Goal: Task Accomplishment & Management: Use online tool/utility

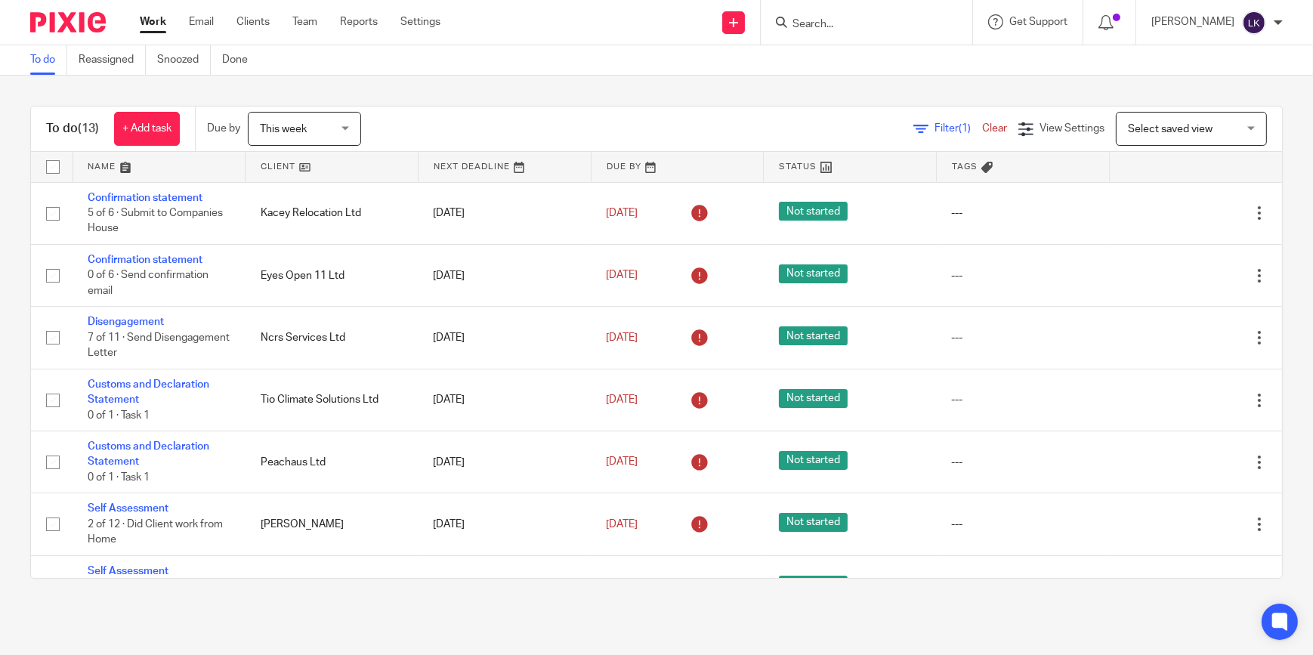
click at [837, 24] on input "Search" at bounding box center [859, 25] width 136 height 14
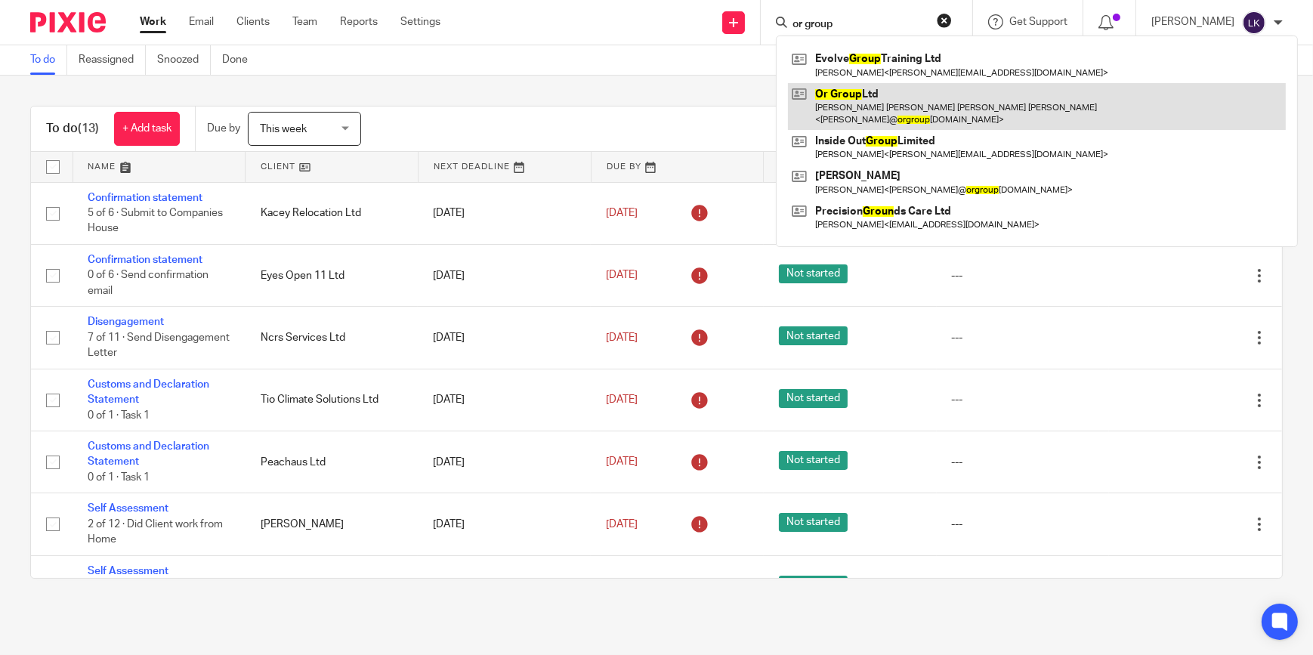
type input "or group"
click at [854, 97] on link at bounding box center [1037, 106] width 498 height 47
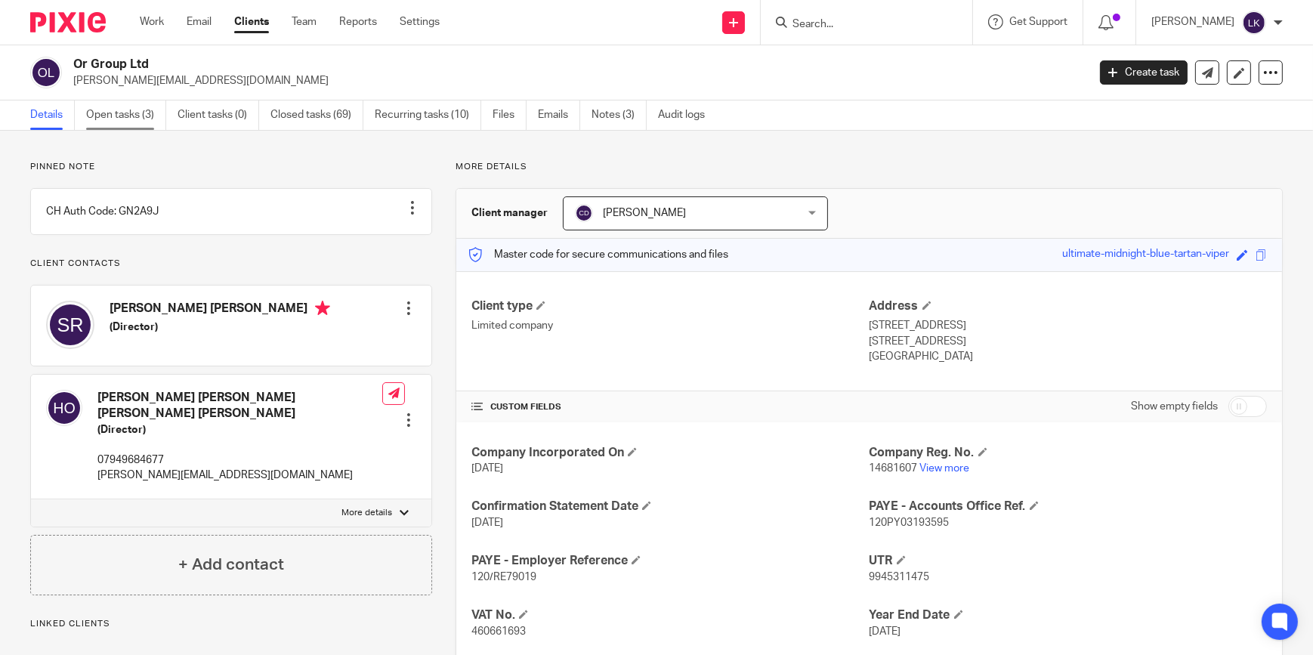
click at [117, 113] on link "Open tasks (3)" at bounding box center [126, 114] width 80 height 29
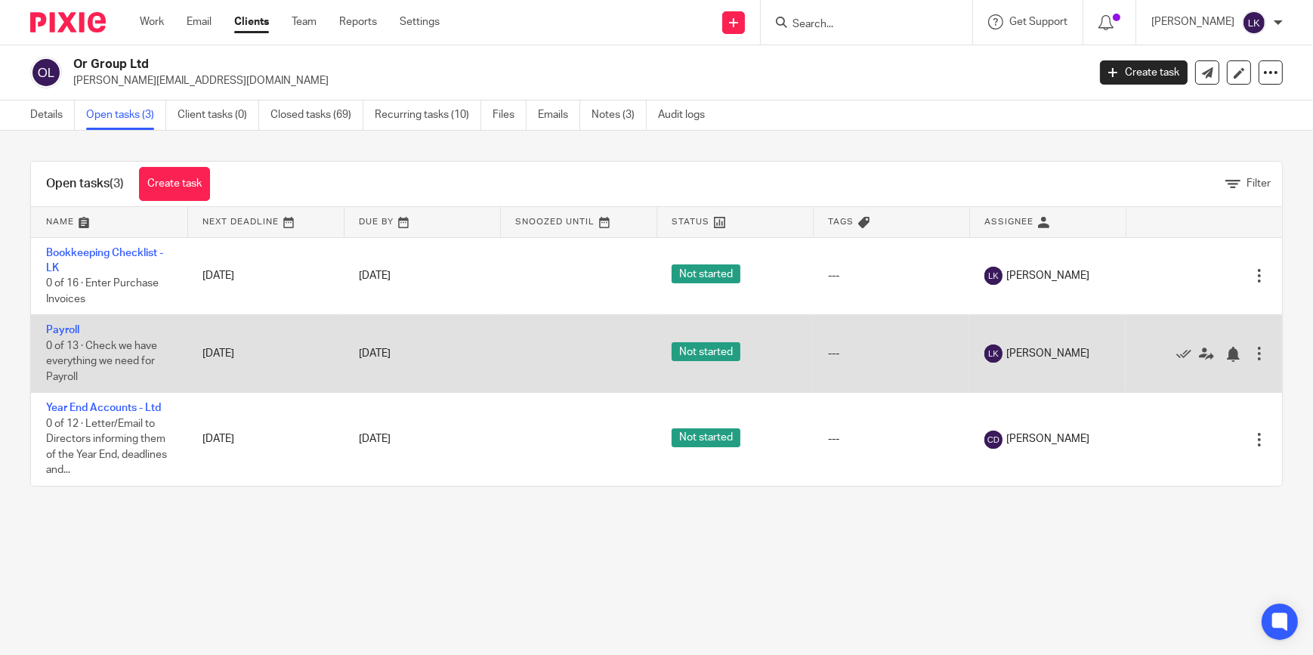
click at [70, 323] on td "Payroll 0 of 13 · Check we have everything we need for Payroll" at bounding box center [109, 354] width 156 height 78
click at [69, 326] on link "Payroll" at bounding box center [62, 330] width 33 height 11
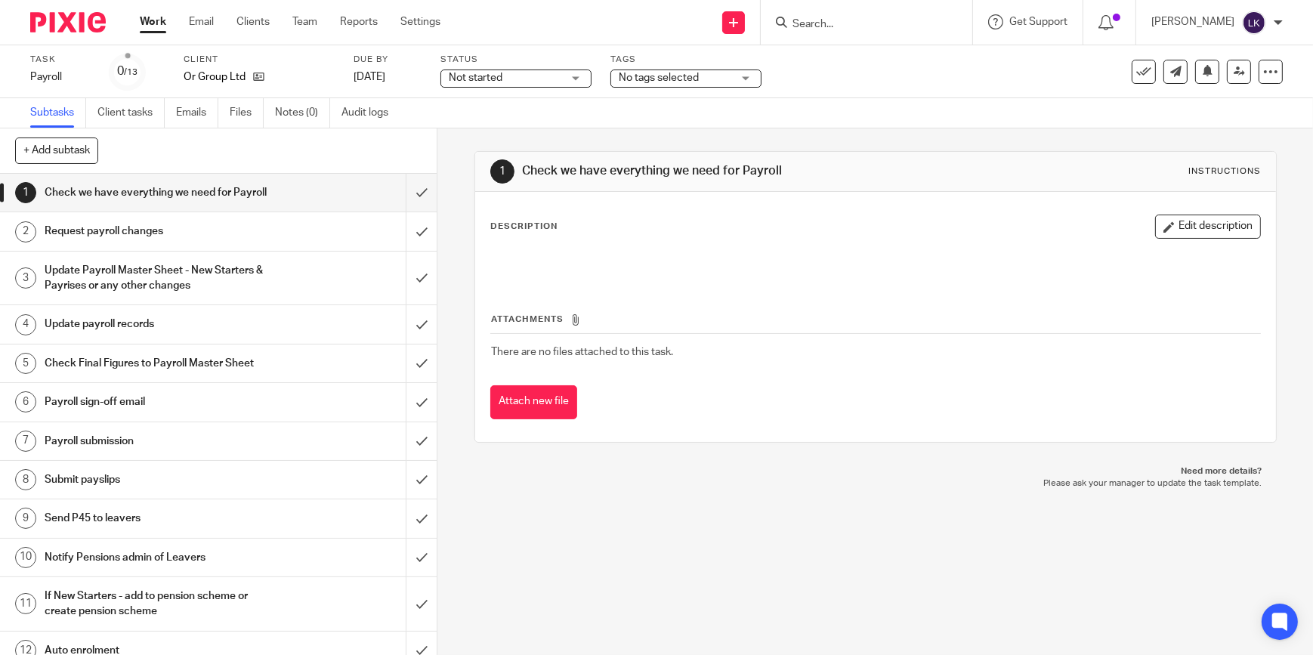
click at [582, 74] on div "Not started Not started" at bounding box center [515, 79] width 151 height 18
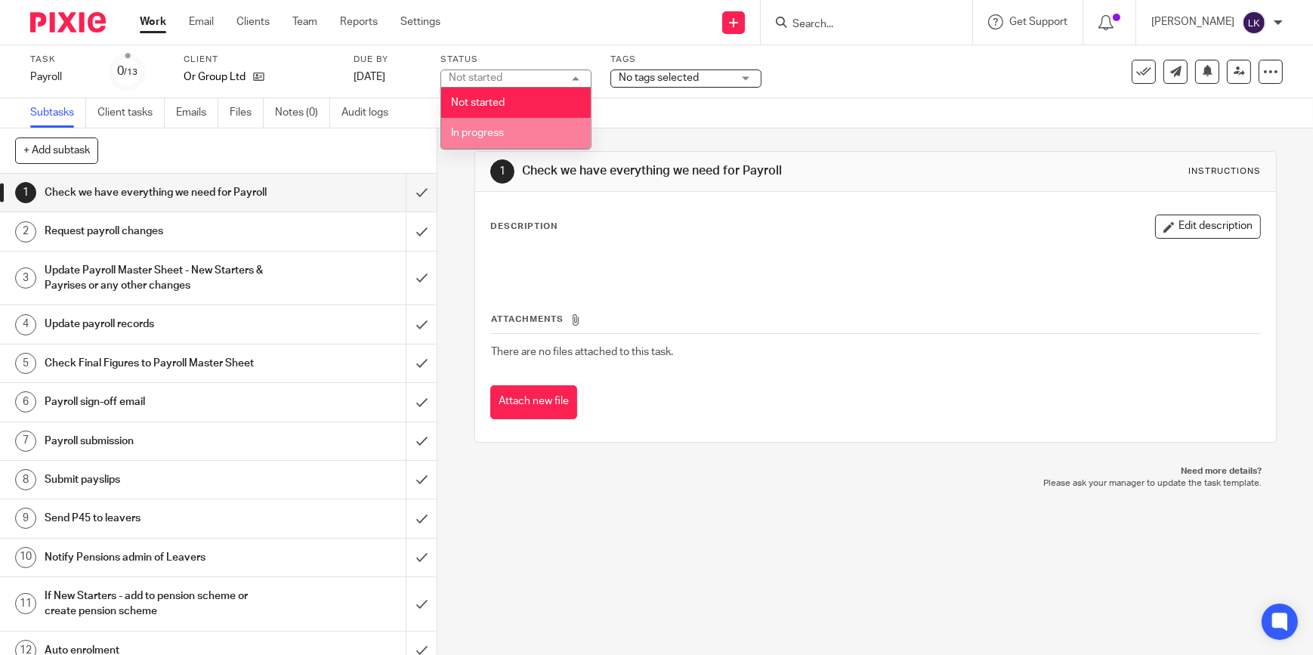
click at [496, 135] on span "In progress" at bounding box center [477, 133] width 53 height 11
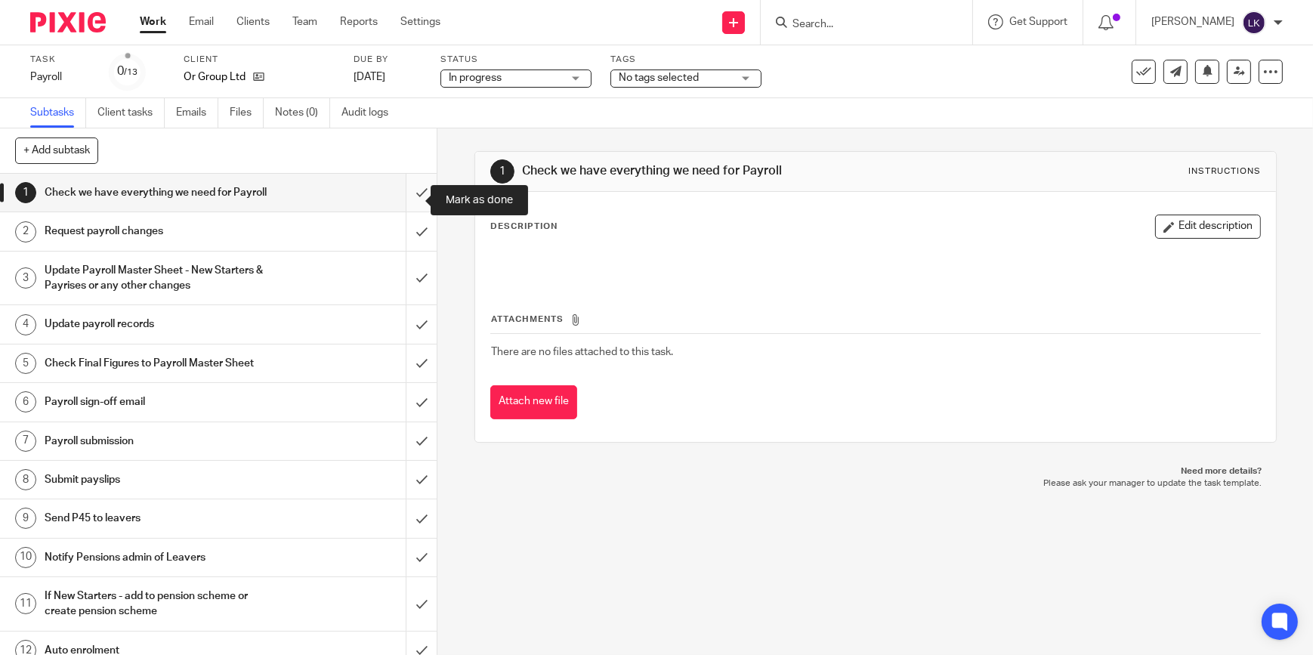
click at [410, 193] on input "submit" at bounding box center [218, 193] width 437 height 38
click at [406, 243] on input "submit" at bounding box center [218, 231] width 437 height 38
click at [405, 280] on input "submit" at bounding box center [218, 279] width 437 height 54
click at [411, 342] on input "submit" at bounding box center [218, 324] width 437 height 38
click at [408, 369] on input "submit" at bounding box center [218, 364] width 437 height 38
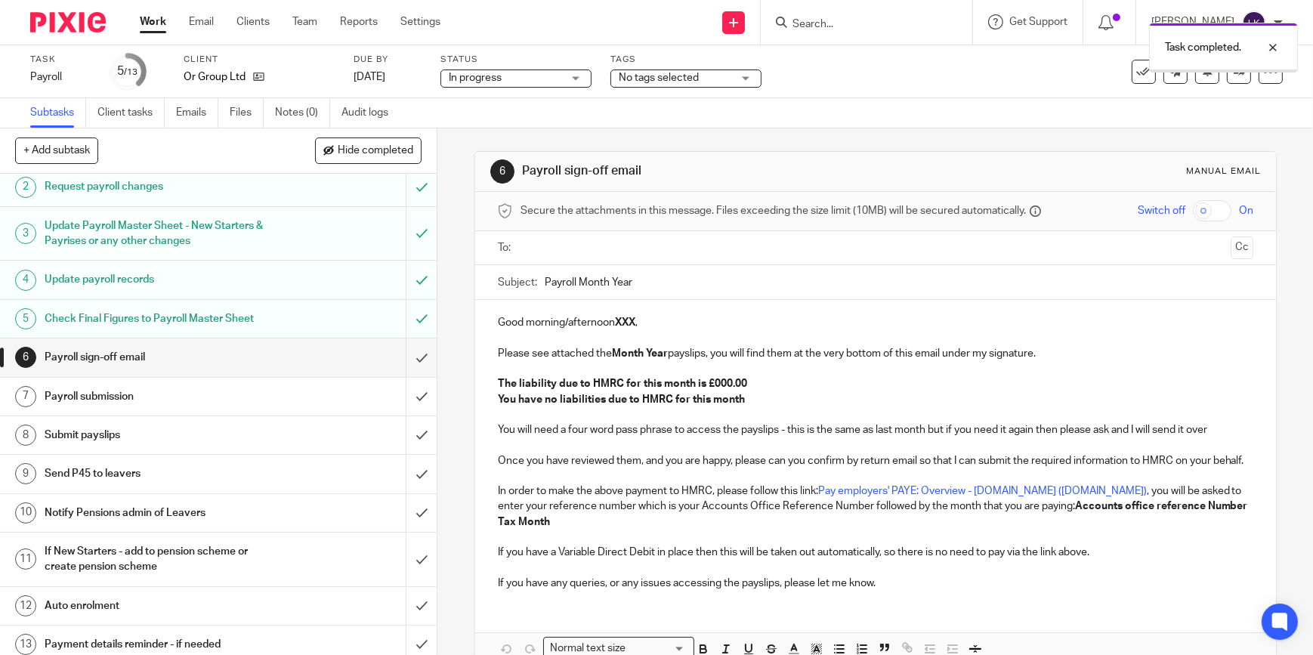
scroll to position [68, 0]
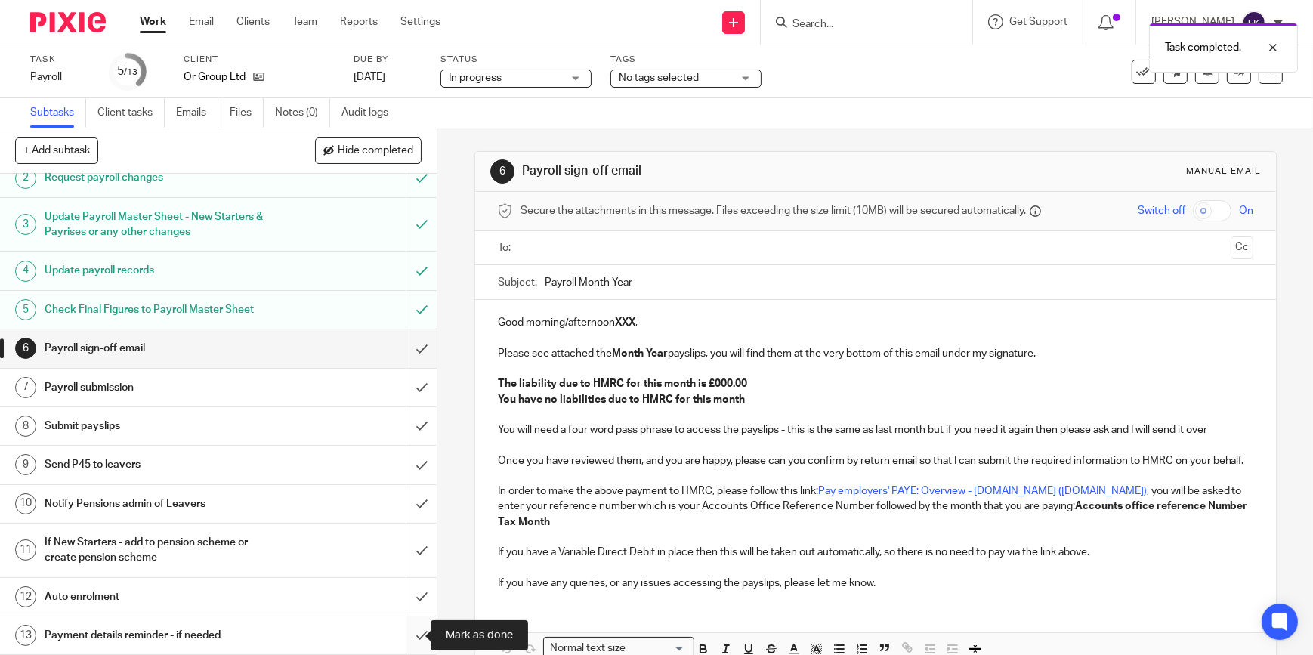
click at [404, 635] on input "submit" at bounding box center [218, 636] width 437 height 38
click at [406, 598] on input "submit" at bounding box center [218, 597] width 437 height 38
click at [414, 551] on input "submit" at bounding box center [218, 551] width 437 height 54
click at [416, 505] on input "submit" at bounding box center [218, 504] width 437 height 38
click at [416, 461] on input "submit" at bounding box center [218, 465] width 437 height 38
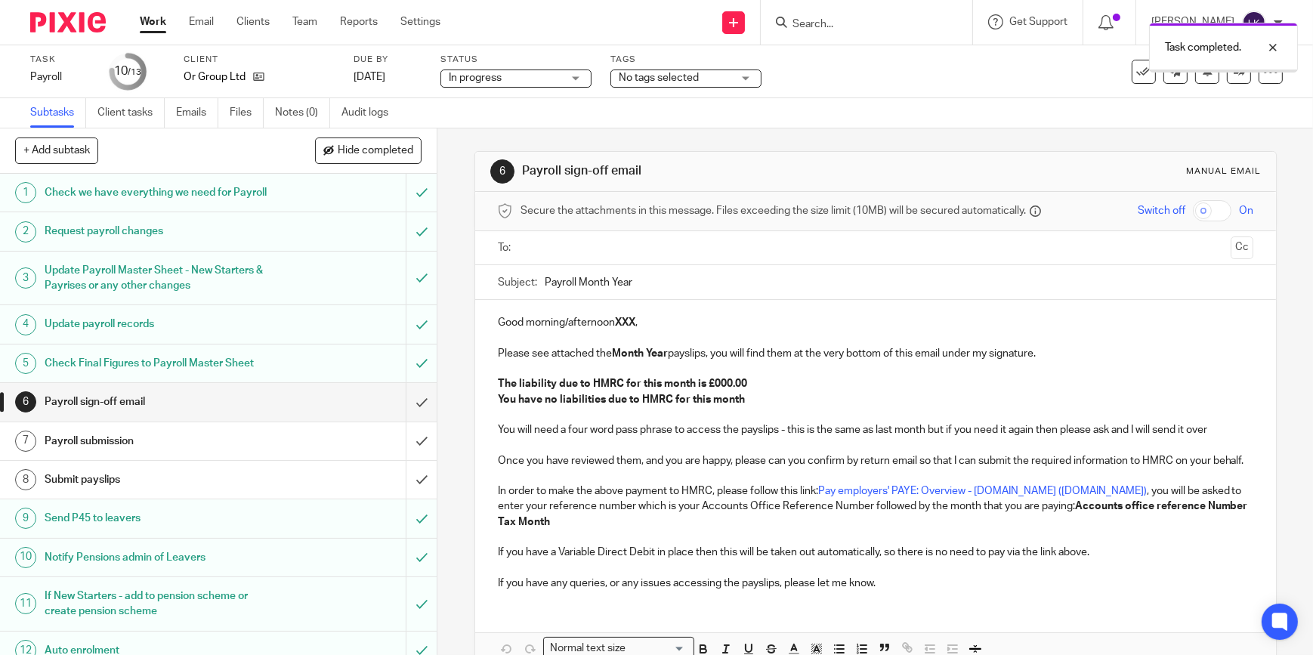
click at [607, 233] on div at bounding box center [876, 248] width 709 height 34
click at [607, 239] on input "text" at bounding box center [875, 247] width 699 height 17
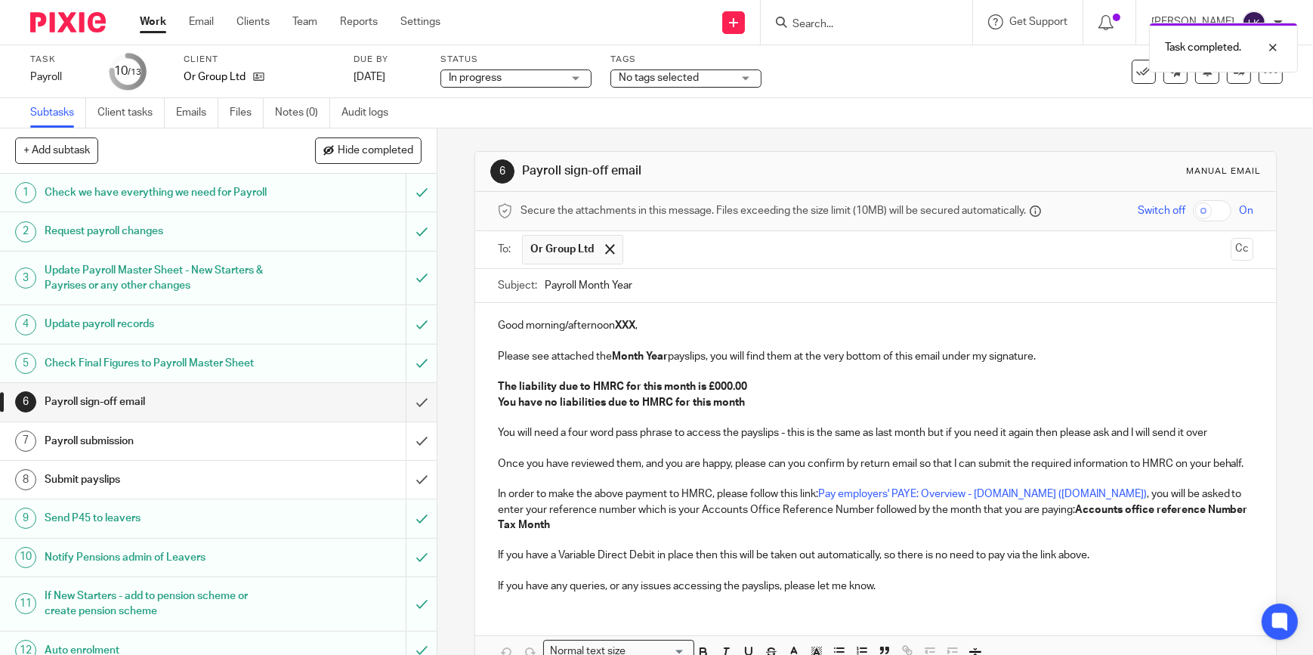
drag, startPoint x: 576, startPoint y: 285, endPoint x: 737, endPoint y: 276, distance: 161.2
click at [737, 276] on input "Payroll Month Year" at bounding box center [899, 286] width 709 height 34
type input "Payroll August 2025 - OR Group Ltd"
click at [541, 326] on p "Good morning/afternoon XXX ," at bounding box center [876, 325] width 756 height 15
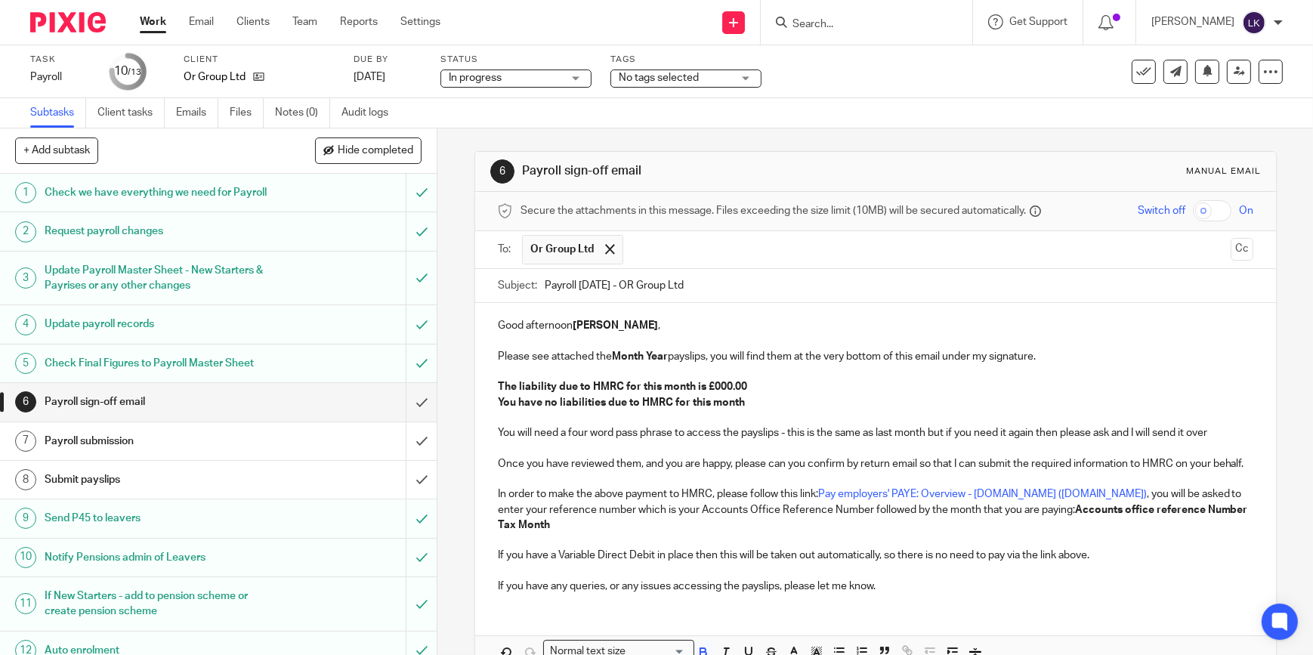
click at [623, 354] on strong "Month Year" at bounding box center [640, 356] width 56 height 11
click at [716, 386] on strong "The liability due to HMRC for this month is £000.00" at bounding box center [622, 387] width 249 height 11
drag, startPoint x: 746, startPoint y: 404, endPoint x: 490, endPoint y: 408, distance: 255.4
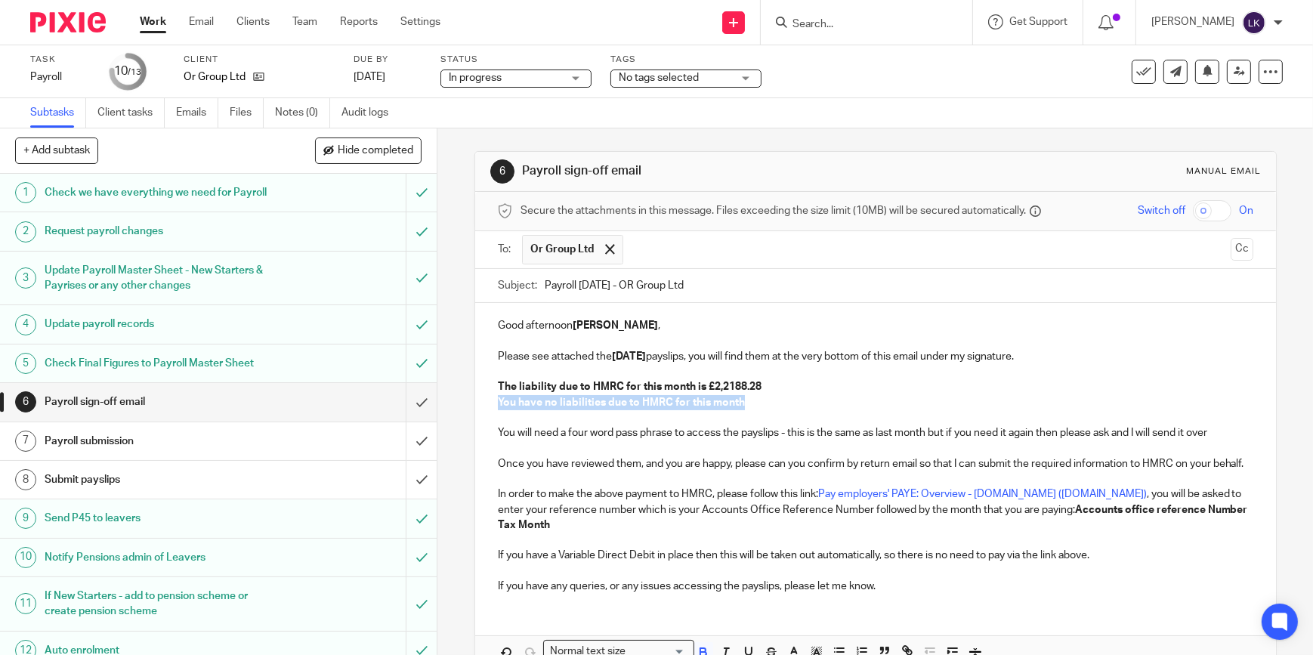
click at [490, 408] on div "Good afternoon Helen , Please see attached the August 2025 payslips, you will f…" at bounding box center [875, 454] width 801 height 302
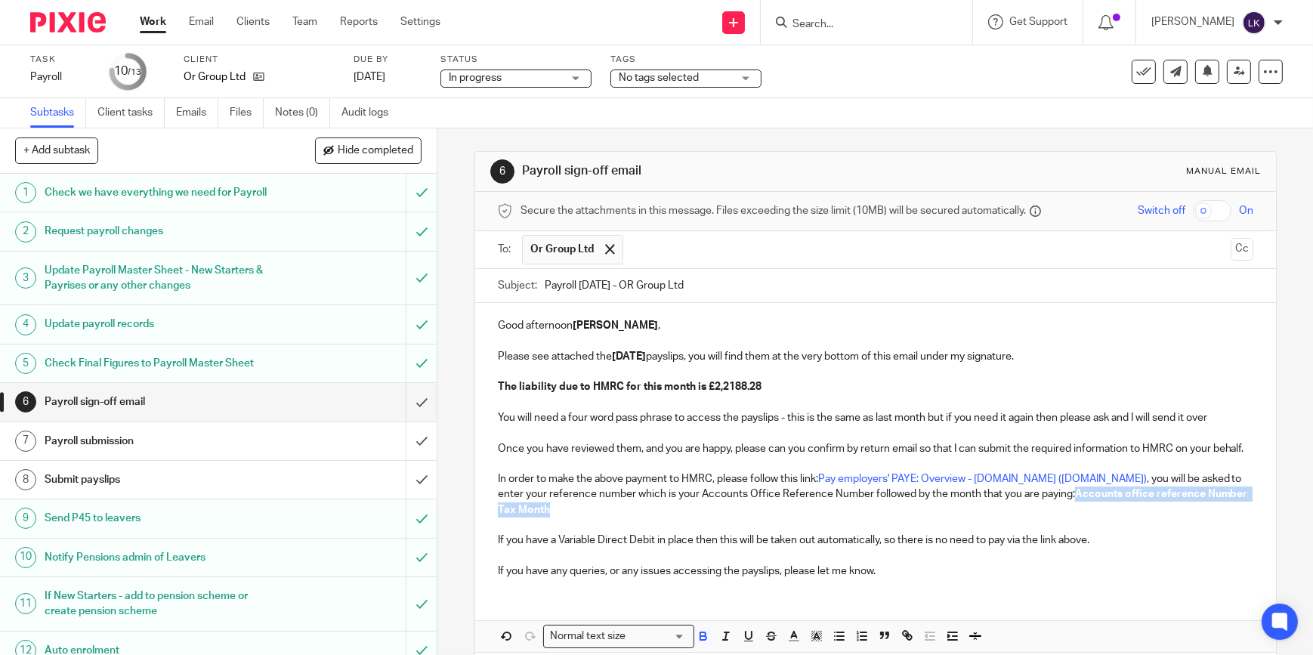
drag, startPoint x: 725, startPoint y: 521, endPoint x: 1018, endPoint y: 508, distance: 293.4
click at [1018, 508] on p "In order to make the above payment to HMRC, please follow this link: Pay employ…" at bounding box center [876, 494] width 756 height 46
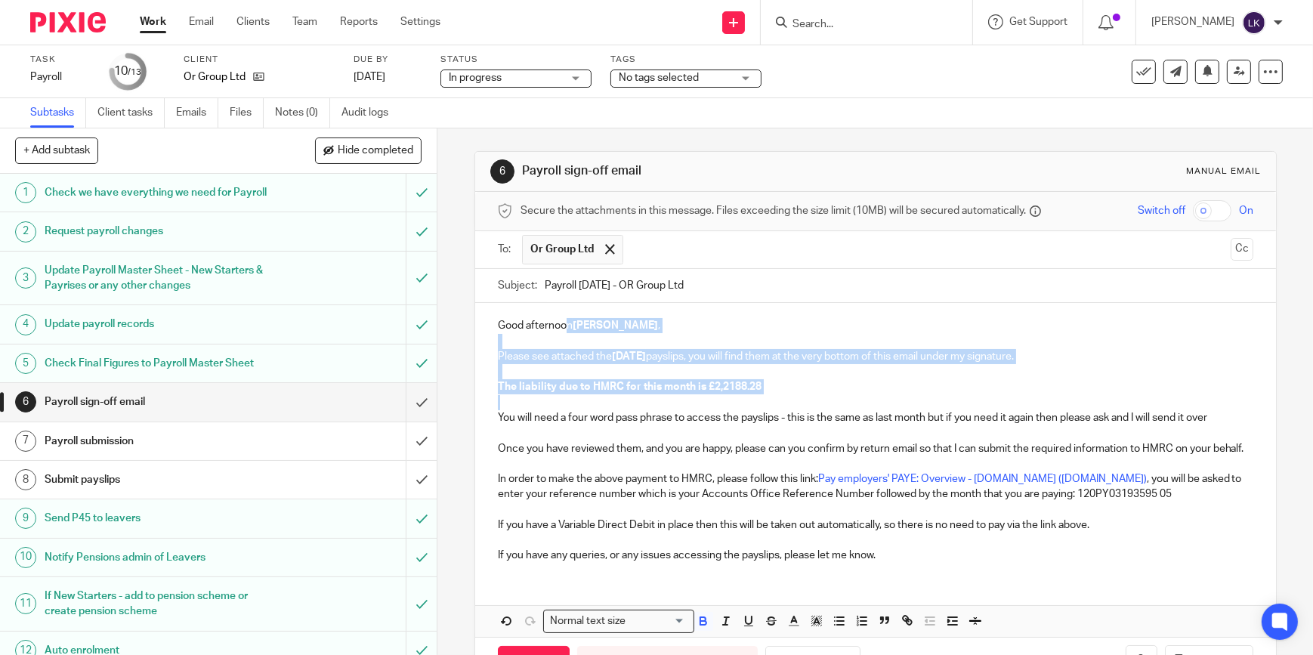
drag, startPoint x: 815, startPoint y: 403, endPoint x: 563, endPoint y: 323, distance: 265.0
click at [563, 323] on div "Good afternoon Helen , Please see attached the August 2025 payslips, you will f…" at bounding box center [875, 438] width 801 height 271
click at [700, 621] on icon "button" at bounding box center [702, 619] width 5 height 4
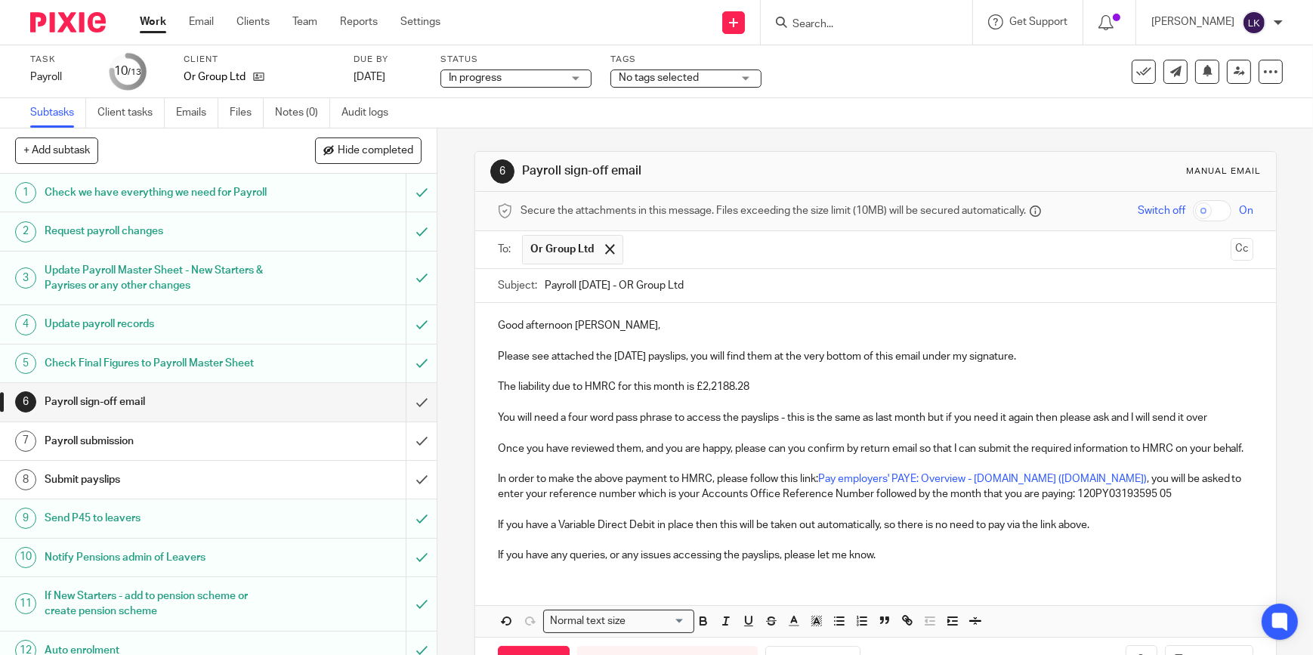
click at [697, 548] on p at bounding box center [876, 540] width 756 height 15
click at [1193, 204] on input "checkbox" at bounding box center [1212, 210] width 39 height 21
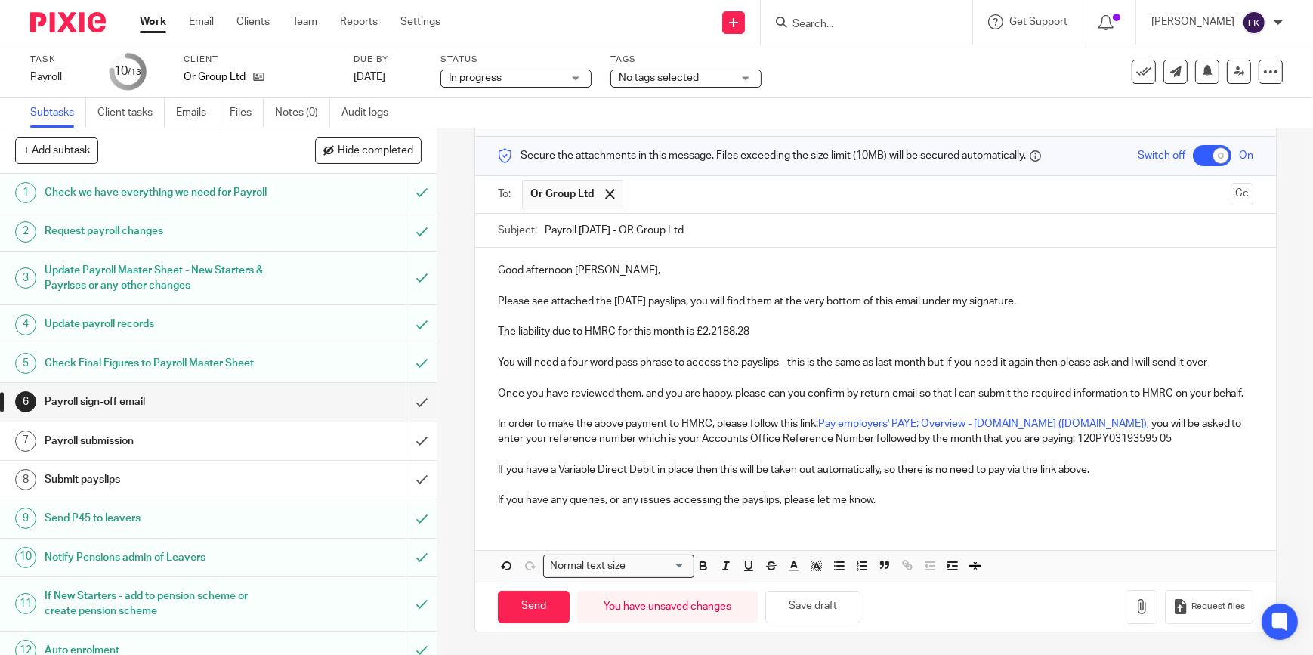
scroll to position [69, 0]
click at [1134, 610] on icon "button" at bounding box center [1141, 606] width 15 height 15
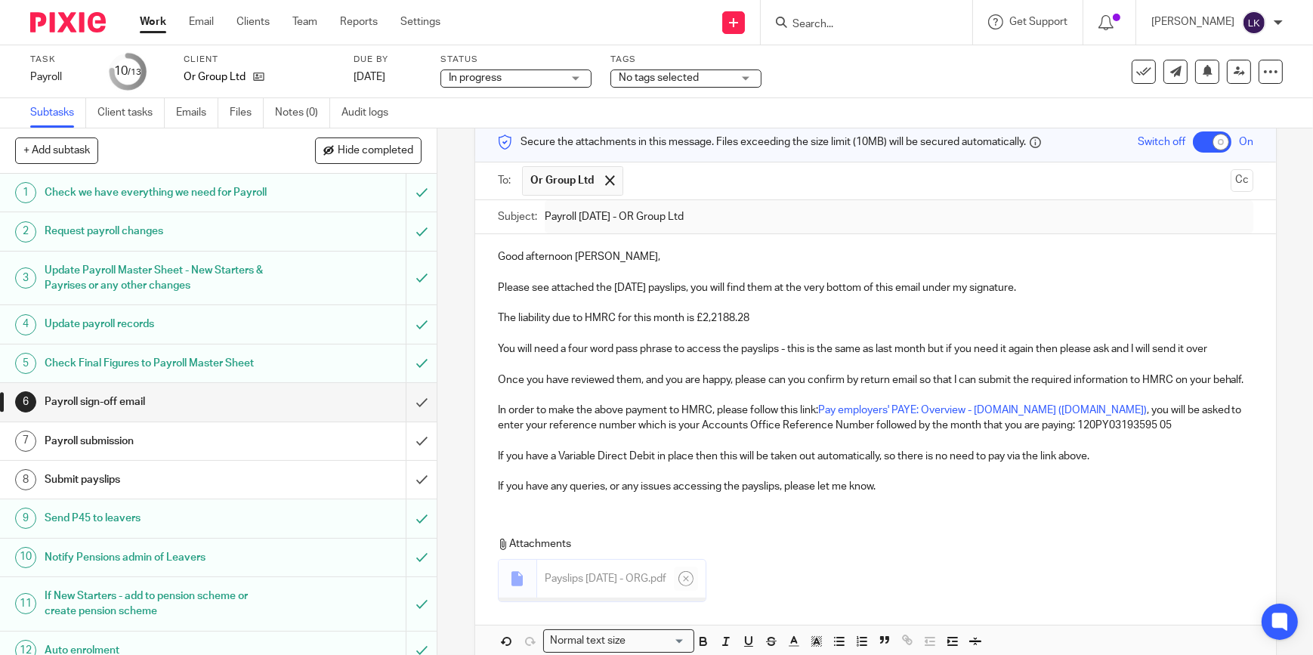
click at [708, 313] on p "The liability due to HMRC for this month is £2,2188.28" at bounding box center [876, 318] width 756 height 15
click at [830, 379] on p "Once you have reviewed them, and you are happy, please can you confirm by retur…" at bounding box center [876, 379] width 756 height 15
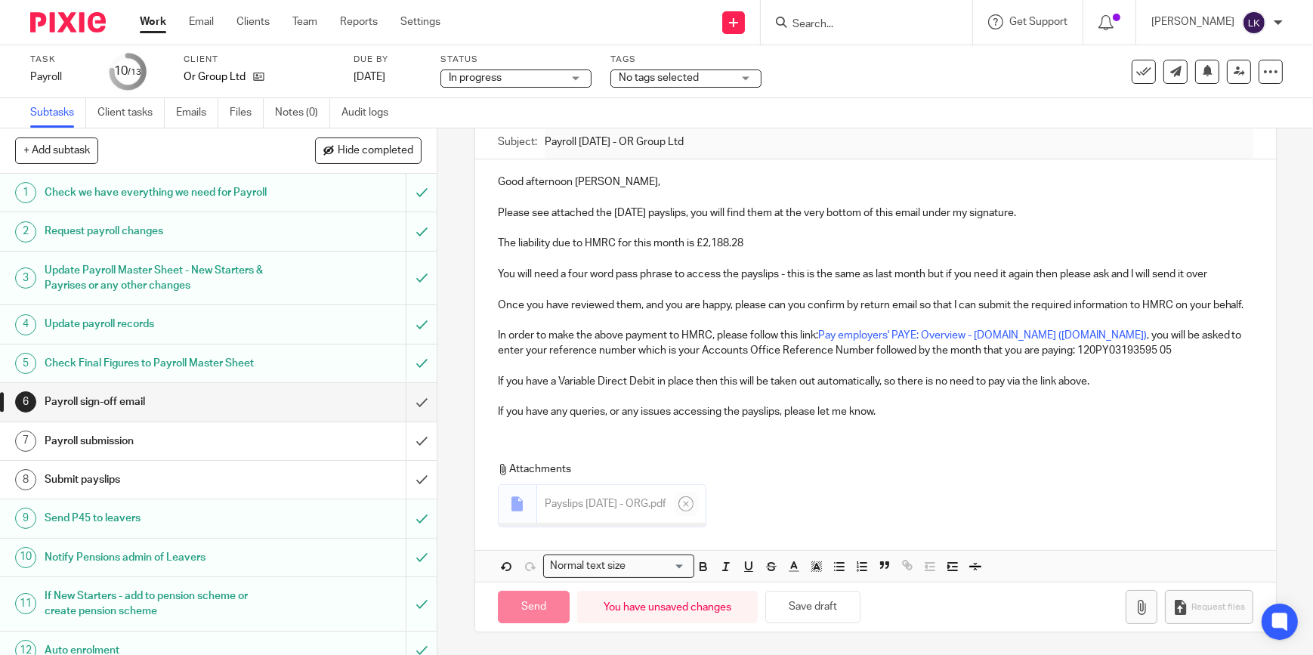
scroll to position [154, 0]
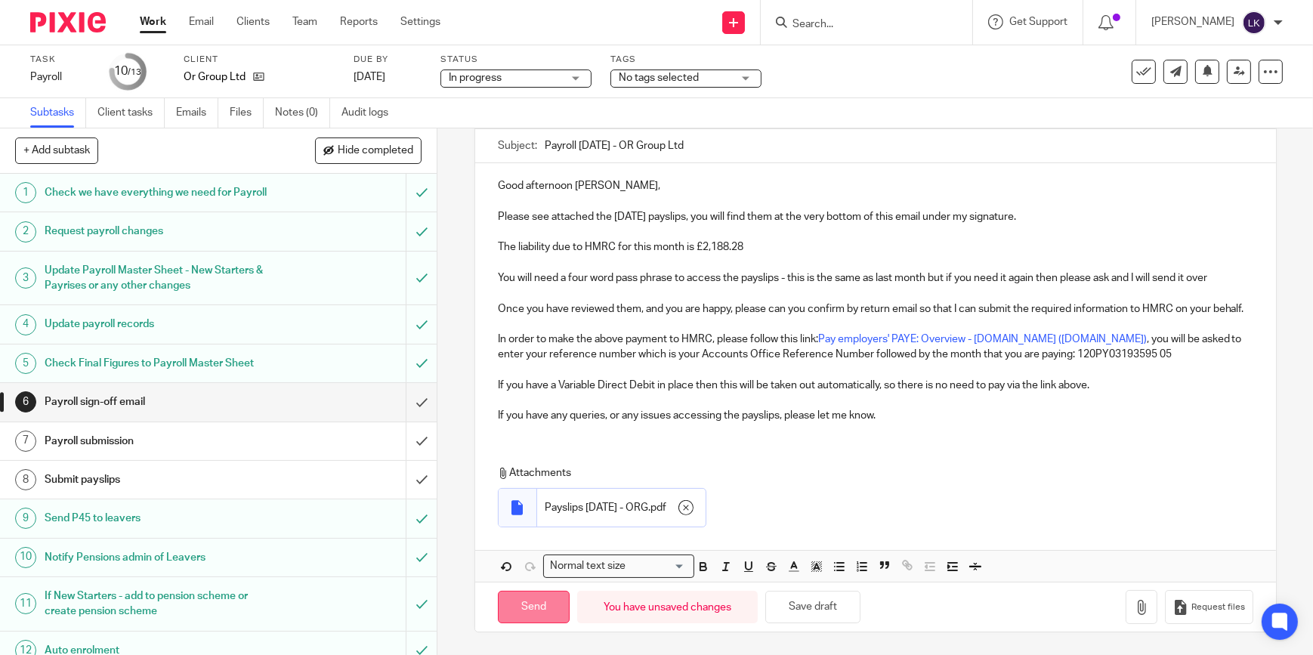
click at [537, 604] on input "Send" at bounding box center [534, 607] width 72 height 32
checkbox input "false"
type input "Sent"
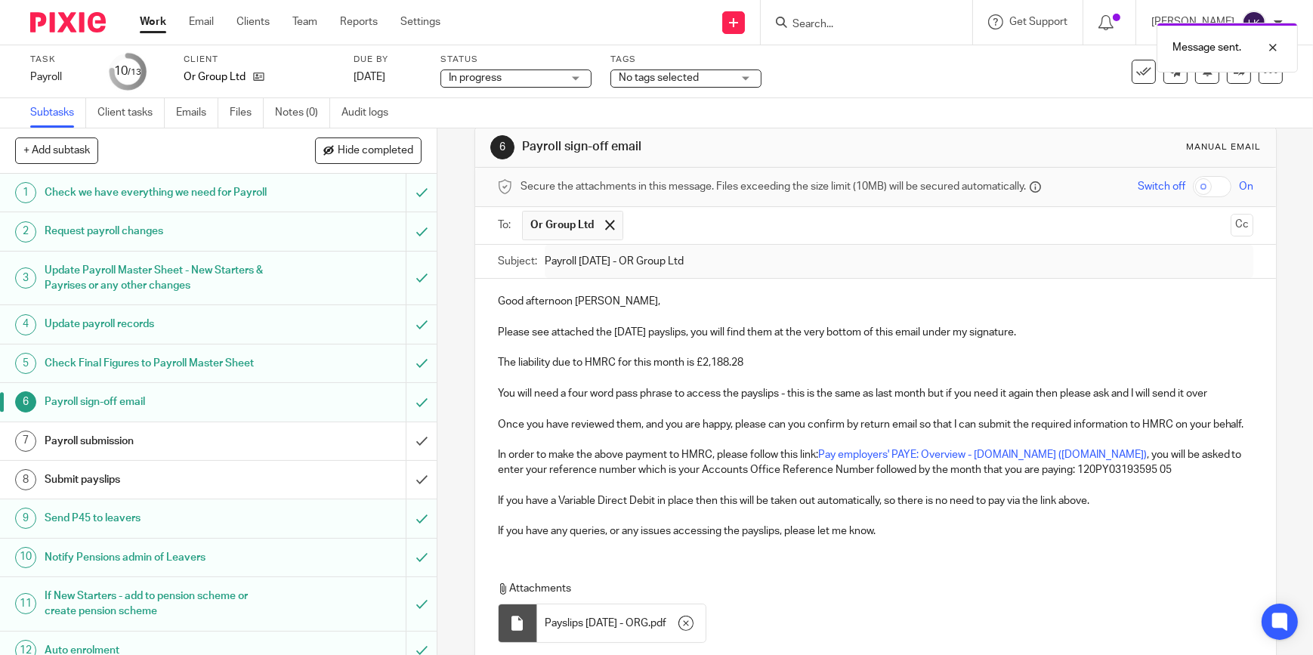
scroll to position [0, 0]
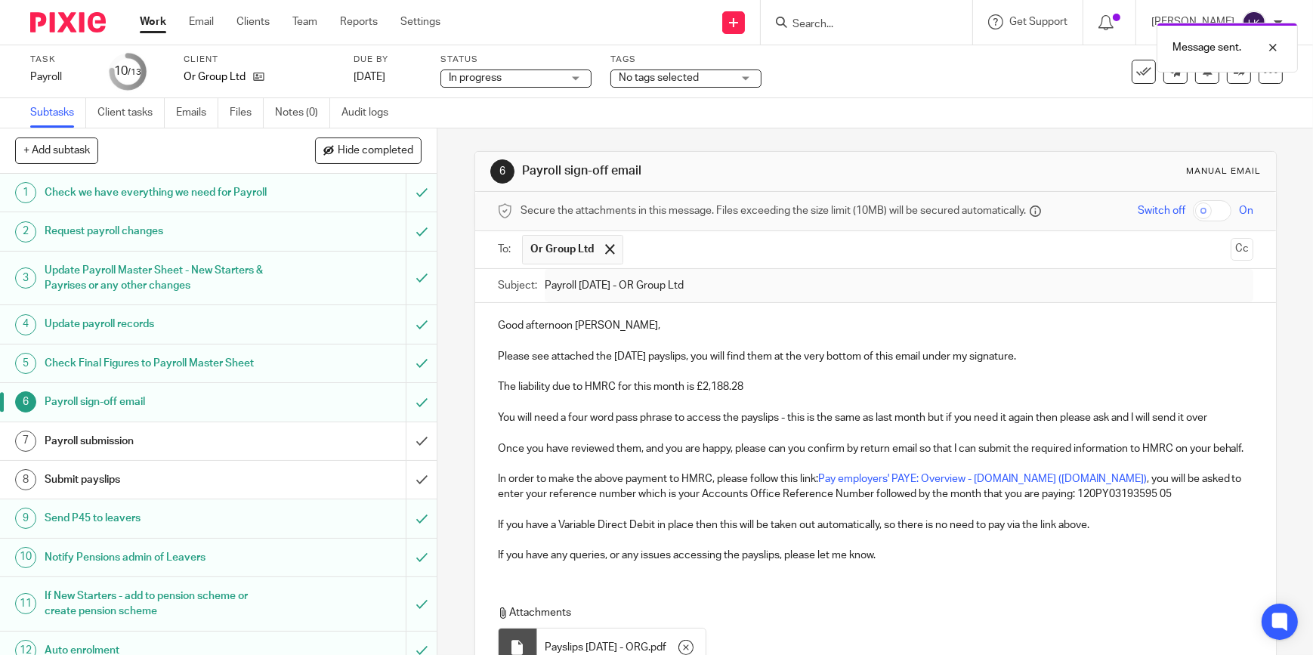
click at [150, 24] on link "Work" at bounding box center [153, 21] width 26 height 15
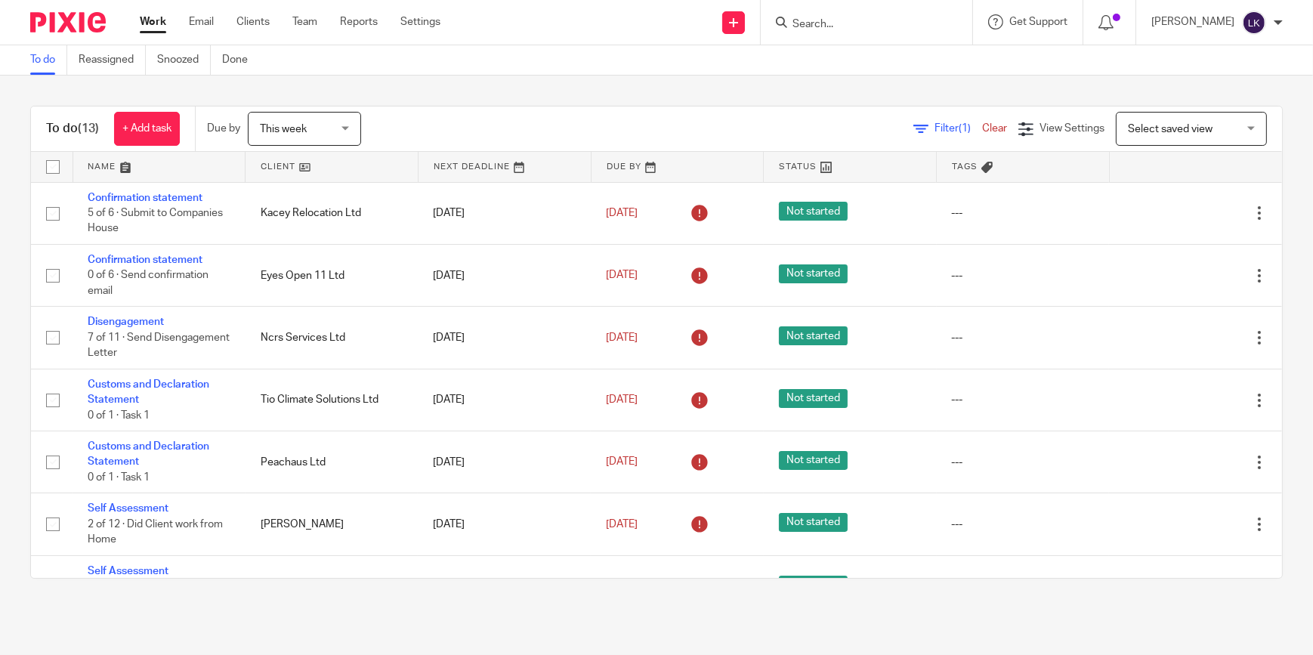
click at [496, 36] on div "Send new email Create task Add client Request signature Get Support Contact via…" at bounding box center [888, 22] width 850 height 45
